Goal: Task Accomplishment & Management: Use online tool/utility

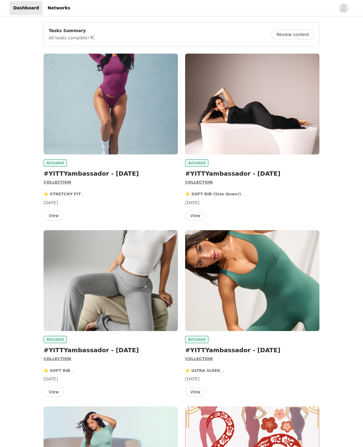
click at [216, 131] on img at bounding box center [252, 104] width 134 height 101
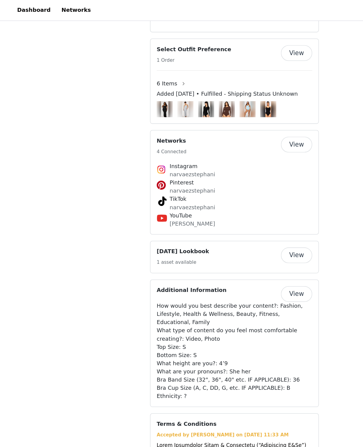
scroll to position [430, 0]
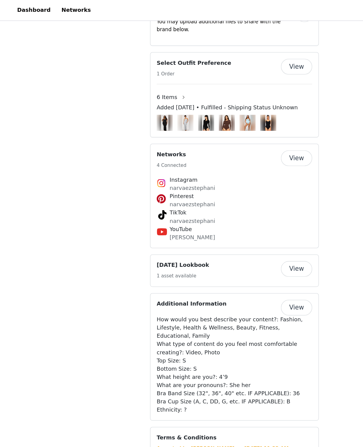
click at [236, 204] on button "View" at bounding box center [230, 208] width 24 height 12
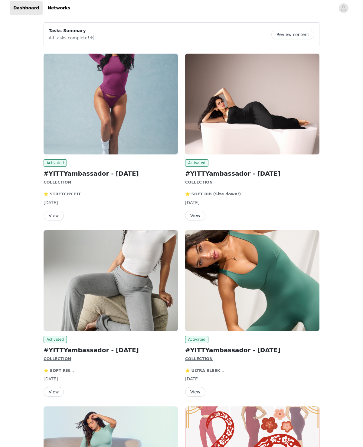
click at [203, 187] on div "COLLECTION ⭐️ SOFT RIB (Size down!) ⭐️ HOT MESH ⭐️ NEARLY NAKED ABOUT [PERSON_N…" at bounding box center [252, 188] width 134 height 18
click at [194, 219] on button "View" at bounding box center [195, 216] width 20 height 10
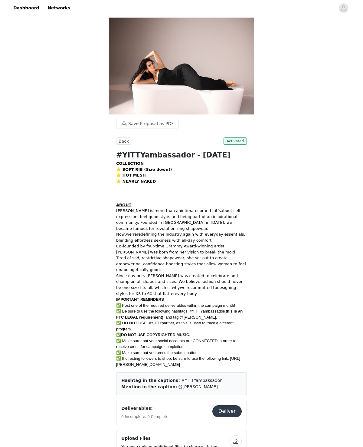
click at [227, 406] on button "Deliver" at bounding box center [227, 411] width 29 height 12
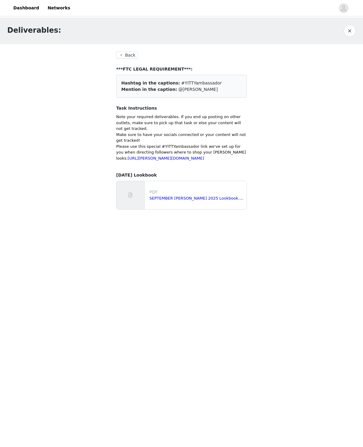
click at [194, 200] on link "SEPTEMBER [PERSON_NAME] 2025 Lookbook.pdf" at bounding box center [198, 198] width 97 height 5
